Goal: Information Seeking & Learning: Learn about a topic

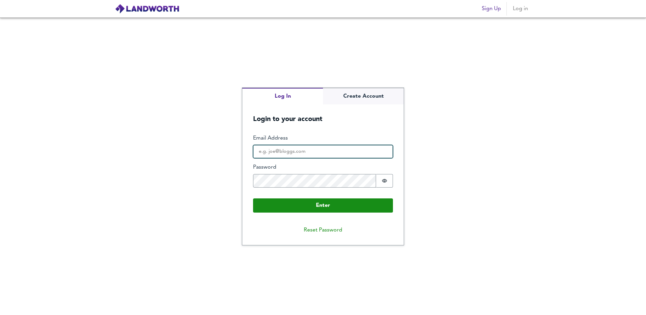
click at [277, 154] on input "Email Address" at bounding box center [323, 152] width 140 height 14
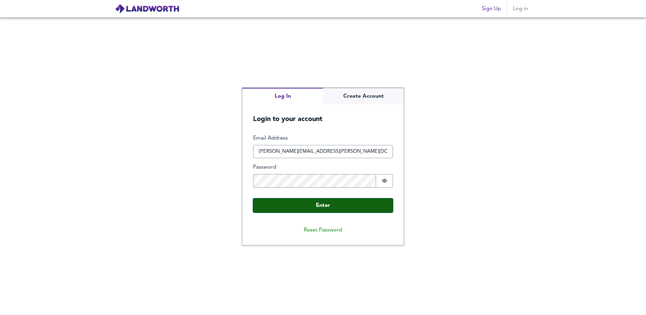
click at [346, 203] on button "Enter" at bounding box center [323, 205] width 140 height 14
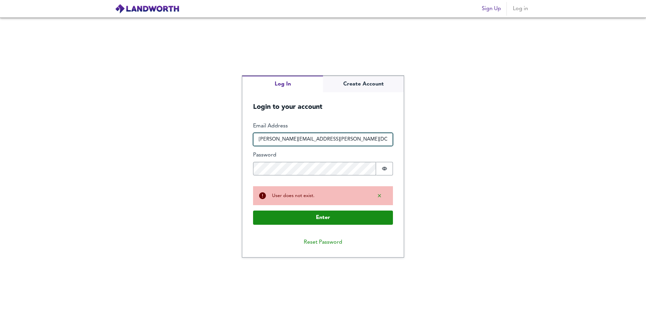
click at [277, 137] on input "daniel.wrigth@goldentreefs.co.uk" at bounding box center [323, 140] width 140 height 14
click at [279, 139] on input "daniel.wrigth@goldentreefs.co.uk" at bounding box center [323, 140] width 140 height 14
type input "daniel.wright@goldentreefs.co.uk"
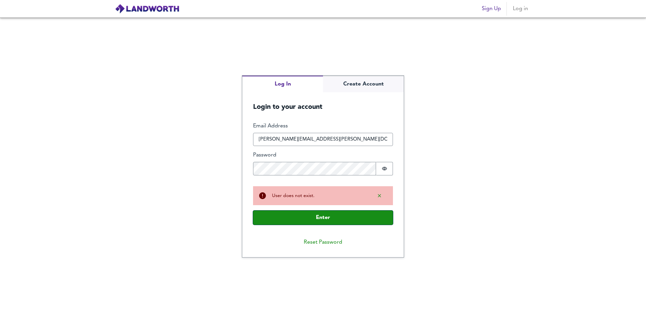
click at [286, 217] on button "Enter" at bounding box center [323, 218] width 140 height 14
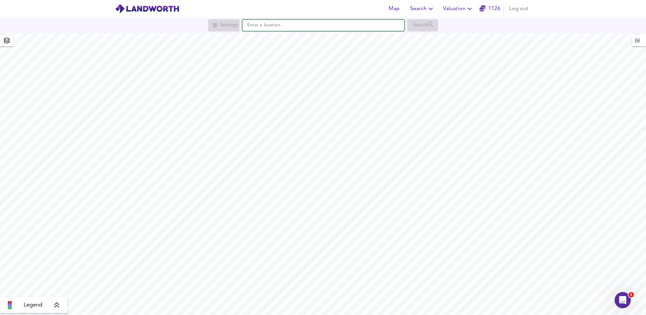
click at [264, 24] on input "text" at bounding box center [323, 25] width 162 height 11
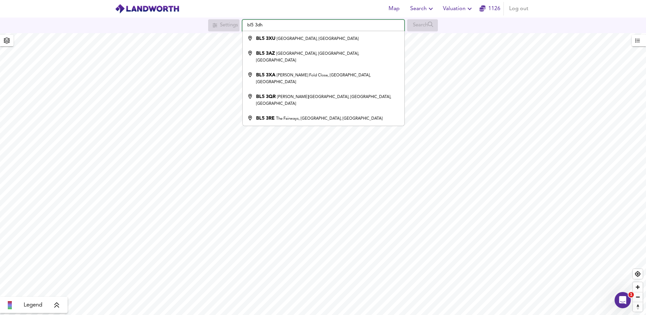
type input "Forest Drive, Westhoughton, Bolton BL5 3DH"
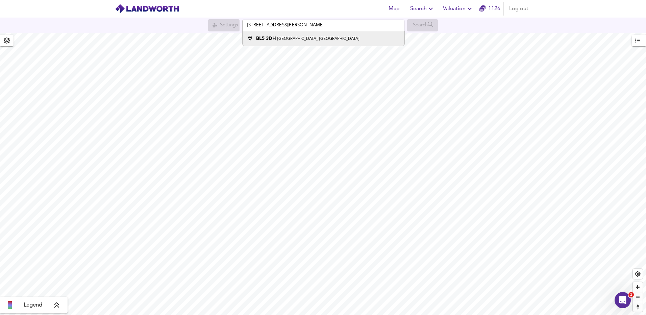
click at [279, 33] on li "BL5 3DH Forest Drive, Westhoughton, Bolton" at bounding box center [324, 38] width 162 height 15
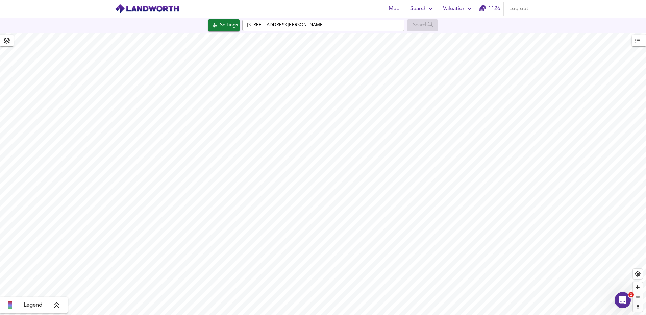
checkbox input "false"
checkbox input "true"
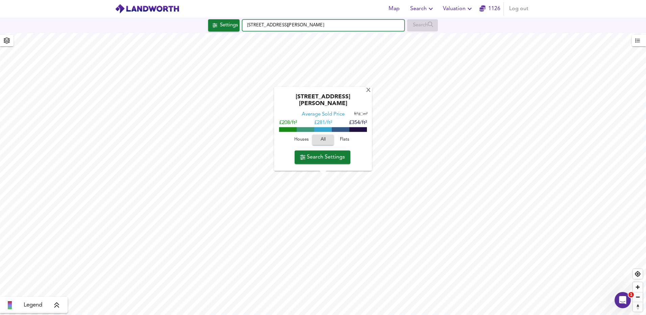
drag, startPoint x: 357, startPoint y: 27, endPoint x: 214, endPoint y: 19, distance: 142.8
click at [224, 22] on div "Settings Forest Drive, Westhoughton, Bolton BL5 3DH Search" at bounding box center [323, 25] width 646 height 12
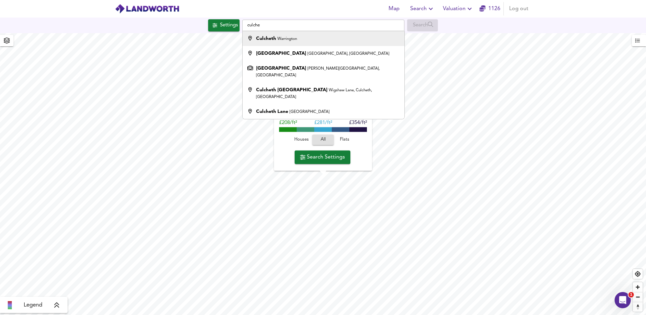
click at [268, 39] on strong "Culcheth" at bounding box center [266, 38] width 20 height 5
type input "Culcheth, Warrington"
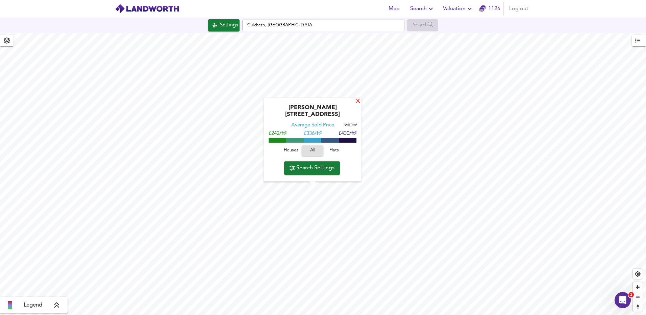
click at [357, 105] on div "X" at bounding box center [358, 101] width 6 height 6
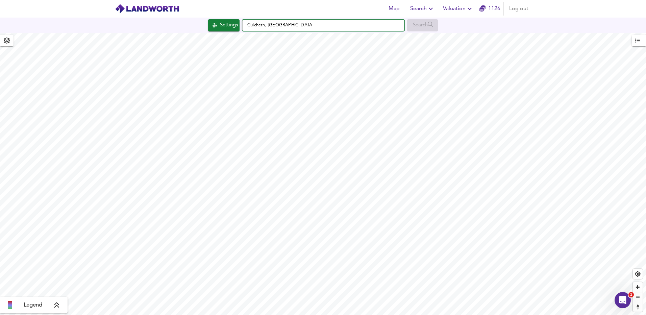
click at [302, 25] on input "Culcheth, Warrington" at bounding box center [323, 25] width 162 height 11
drag, startPoint x: 296, startPoint y: 23, endPoint x: 212, endPoint y: 16, distance: 84.1
click at [216, 18] on div "Settings Culcheth, Warrington Search" at bounding box center [323, 26] width 646 height 16
type input "c"
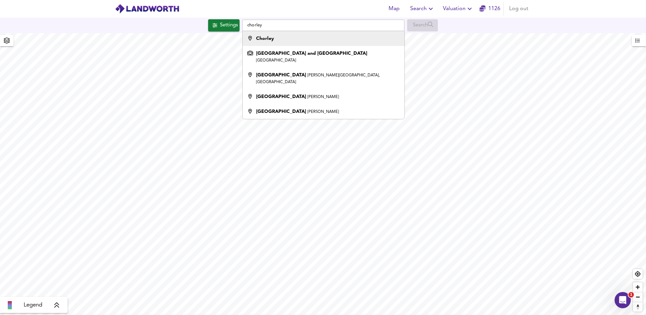
click at [270, 37] on strong "Chorley" at bounding box center [265, 38] width 18 height 5
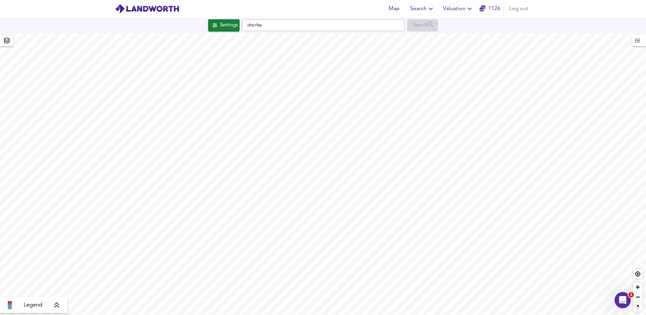
type input "Chorley"
click at [426, 2] on div "Map Search Valuation 1126 Log out Settings Chorley Search X Barton Road, PR7 6R…" at bounding box center [323, 157] width 646 height 315
click at [420, 0] on html "Map Search Valuation 1126 Log out Settings Chorley Search X Barton Road, PR7 6R…" at bounding box center [323, 157] width 646 height 315
click at [402, 2] on div "Map Search Valuation 1126 Log out Settings Chorley Search X Barton Road, PR7 6R…" at bounding box center [323, 157] width 646 height 315
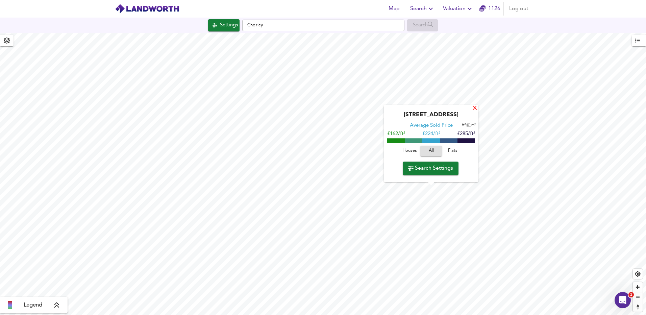
click at [474, 108] on div "X" at bounding box center [475, 108] width 6 height 6
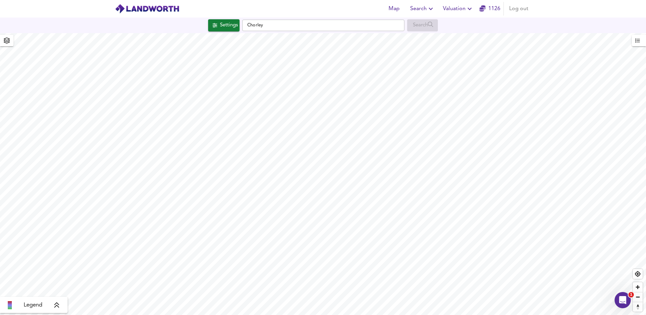
click at [480, 315] on html "Map Search Valuation 1126 Log out Settings Chorley Search Legend UK Average Pri…" at bounding box center [323, 157] width 646 height 315
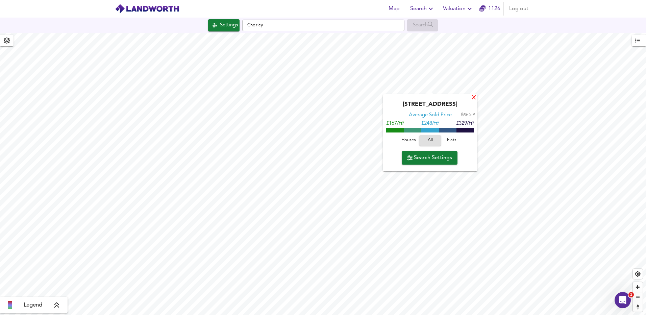
click at [474, 95] on div "X" at bounding box center [474, 98] width 6 height 6
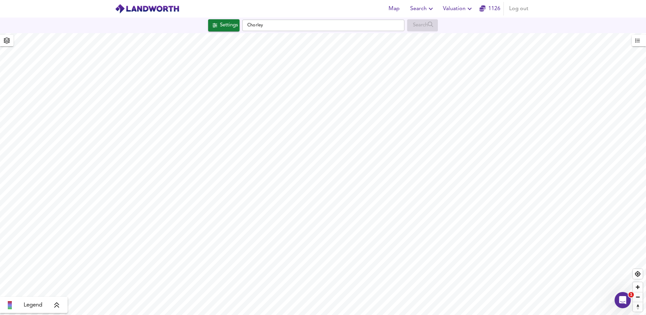
click at [337, 315] on html "Map Search Valuation 1126 Log out Settings Chorley Search Legend UK Average Pri…" at bounding box center [323, 157] width 646 height 315
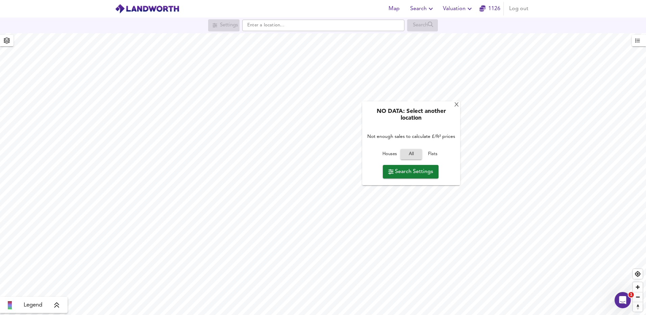
click at [460, 108] on div "NO DATA: Select another location Not enough sales to calculate £/ft² prices Hou…" at bounding box center [411, 143] width 98 height 84
click at [459, 104] on div "X" at bounding box center [457, 105] width 6 height 6
